Goal: Feedback & Contribution: Submit feedback/report problem

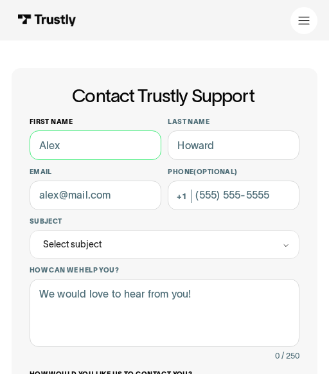
click at [78, 137] on input "First name" at bounding box center [96, 146] width 132 height 30
type input "[PERSON_NAME]"
type input "Gim"
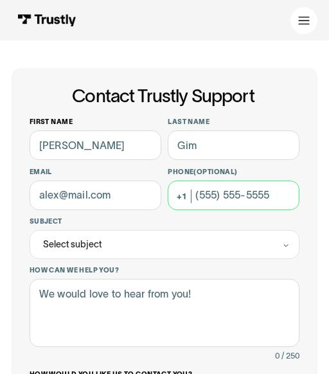
type input "[PHONE_NUMBER]"
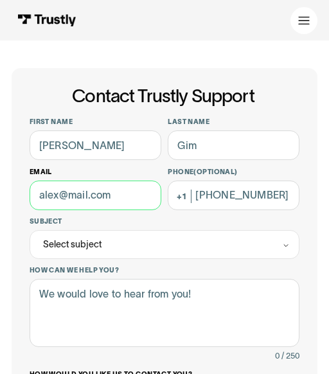
click at [96, 192] on input "Email" at bounding box center [96, 196] width 132 height 30
type input "[EMAIL_ADDRESS][DOMAIN_NAME]"
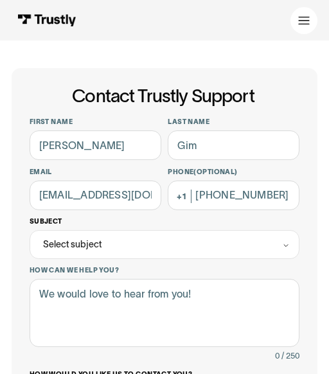
click at [102, 240] on div "Select subject" at bounding box center [165, 244] width 271 height 28
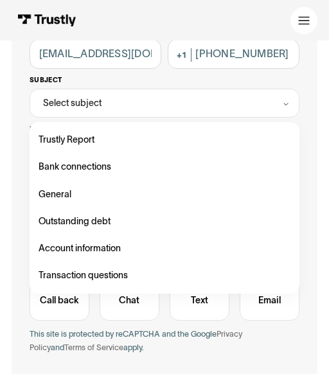
scroll to position [149, 0]
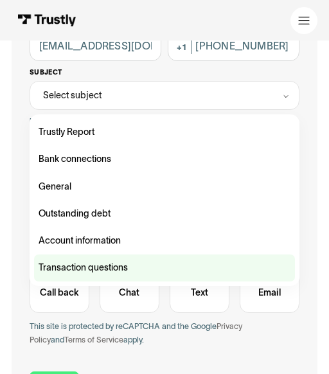
click at [98, 272] on div "Contact Trustly Support" at bounding box center [165, 268] width 262 height 27
type input "**********"
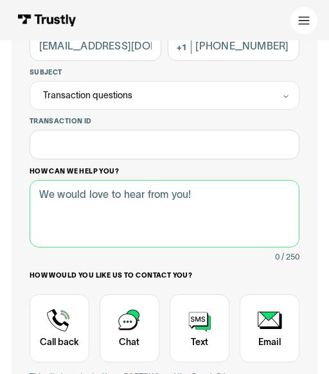
click at [119, 193] on textarea "How can we help you?" at bounding box center [165, 214] width 271 height 68
paste textarea "Hello Trustly Team, I am reaching out to dispute a return fee of $20 that was c…"
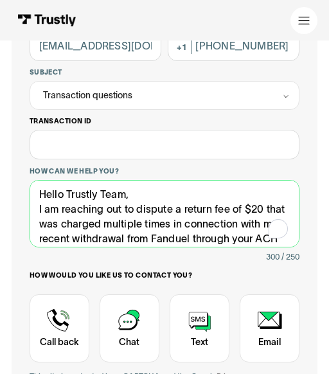
scroll to position [70, 0]
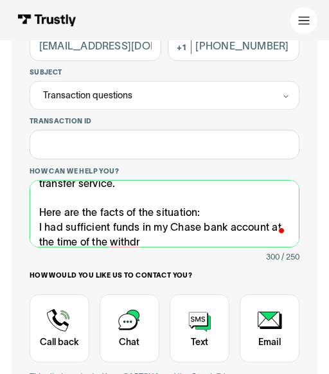
type textarea "Hello Trustly Team, I am reaching out to dispute a return fee of $20 that was c…"
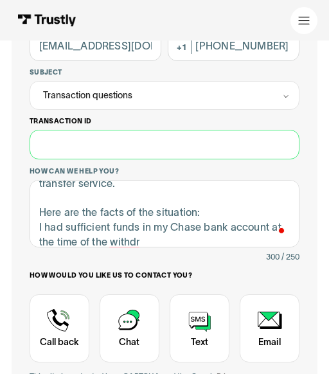
click at [74, 144] on input "Transaction ID" at bounding box center [165, 145] width 271 height 30
paste input "**********"
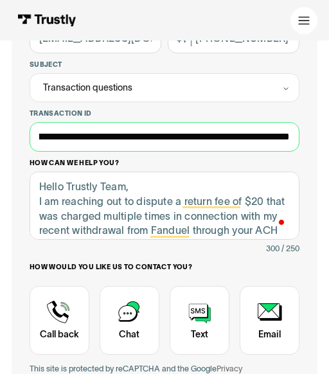
scroll to position [78, 0]
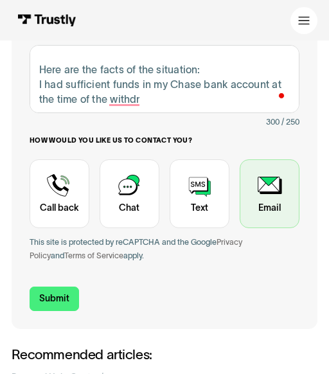
type input "**********"
click at [274, 192] on div "Contact Trustly Support" at bounding box center [270, 194] width 60 height 69
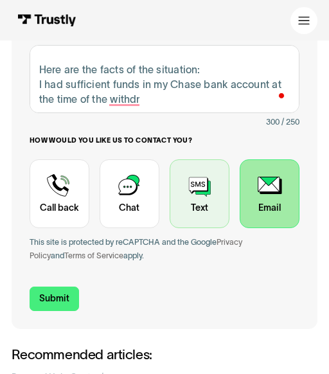
click at [190, 194] on div "Contact Trustly Support" at bounding box center [200, 194] width 60 height 69
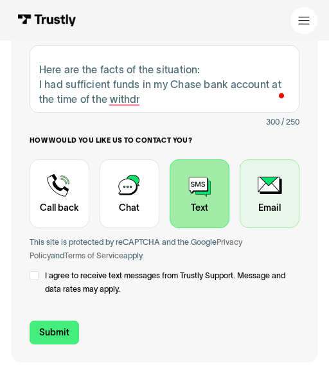
click at [266, 186] on div "Contact Trustly Support" at bounding box center [270, 194] width 60 height 69
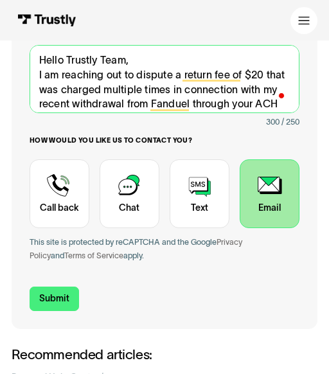
click at [48, 62] on textarea "Hello Trustly Team, I am reaching out to dispute a return fee of $20 that was c…" at bounding box center [165, 79] width 271 height 68
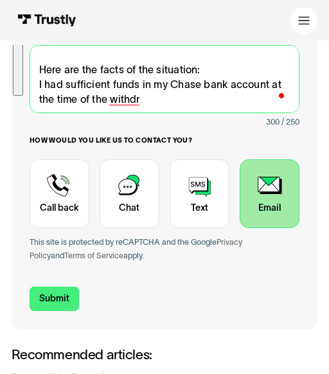
paste textarea "I am disputing $20 return fees charged multiple times. [PERSON_NAME] confirmed …"
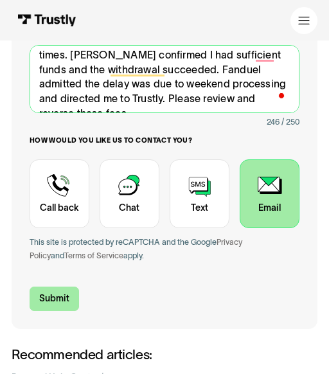
type textarea "I am disputing $20 return fees charged multiple times. [PERSON_NAME] confirmed …"
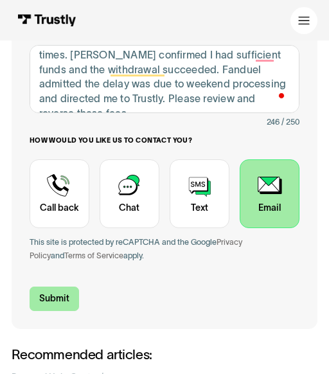
click at [59, 293] on input "Submit" at bounding box center [55, 299] width 50 height 24
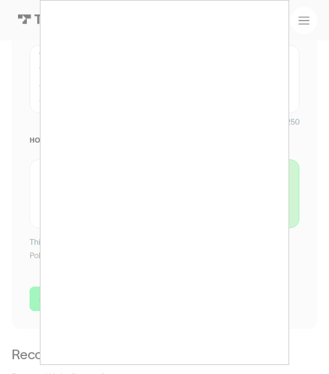
type input "[PHONE_NUMBER]"
